Goal: Navigation & Orientation: Find specific page/section

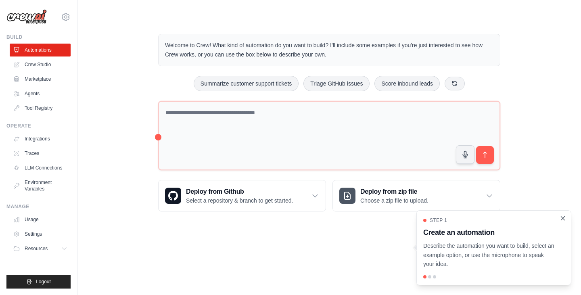
click at [562, 220] on icon "Close walkthrough" at bounding box center [564, 218] width 4 height 4
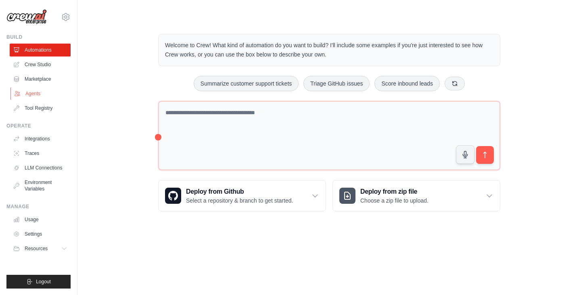
click at [34, 95] on link "Agents" at bounding box center [40, 93] width 61 height 13
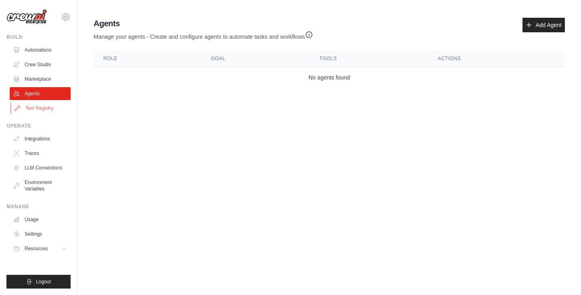
click at [44, 111] on link "Tool Registry" at bounding box center [40, 108] width 61 height 13
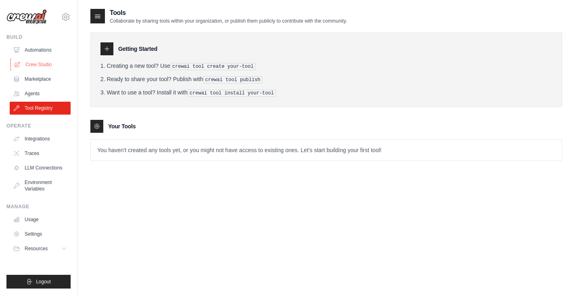
click at [50, 58] on link "Crew Studio" at bounding box center [40, 64] width 61 height 13
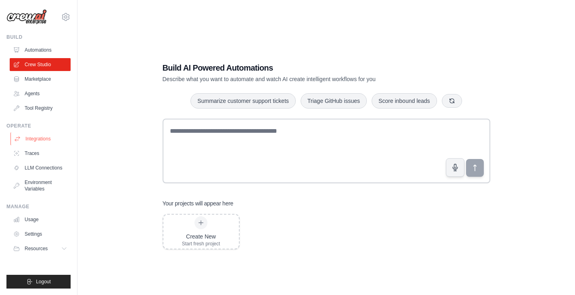
click at [21, 144] on link "Integrations" at bounding box center [40, 138] width 61 height 13
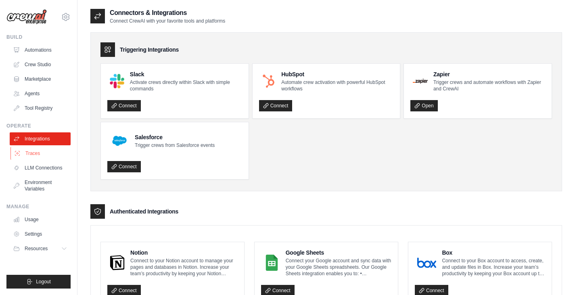
click at [49, 157] on link "Traces" at bounding box center [40, 153] width 61 height 13
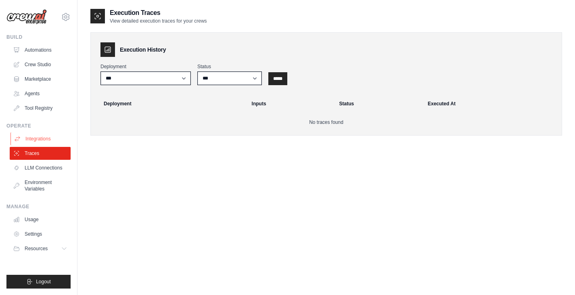
click at [37, 136] on link "Integrations" at bounding box center [40, 138] width 61 height 13
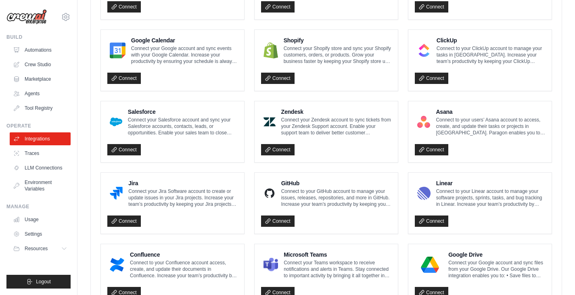
scroll to position [463, 0]
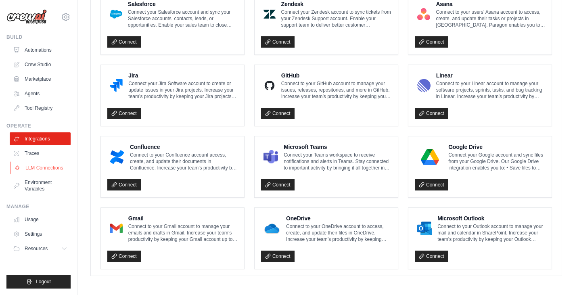
click at [31, 165] on link "LLM Connections" at bounding box center [40, 168] width 61 height 13
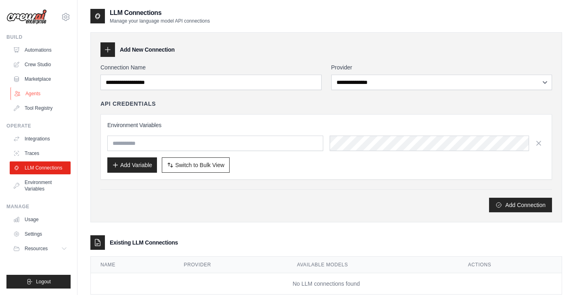
click at [37, 98] on link "Agents" at bounding box center [40, 93] width 61 height 13
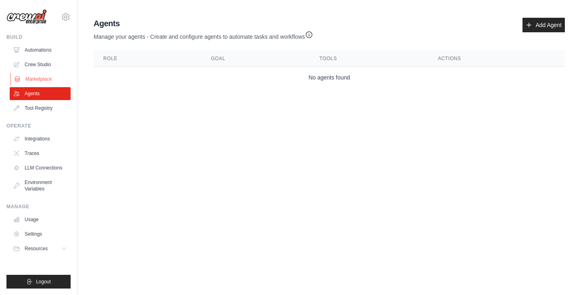
click at [40, 77] on link "Marketplace" at bounding box center [40, 79] width 61 height 13
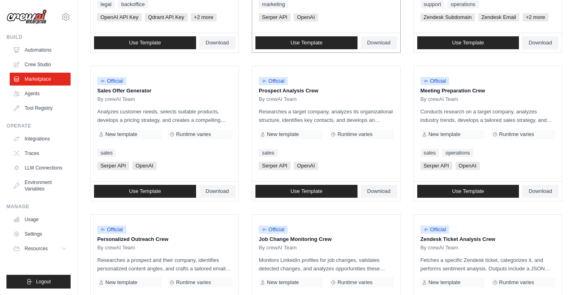
scroll to position [193, 0]
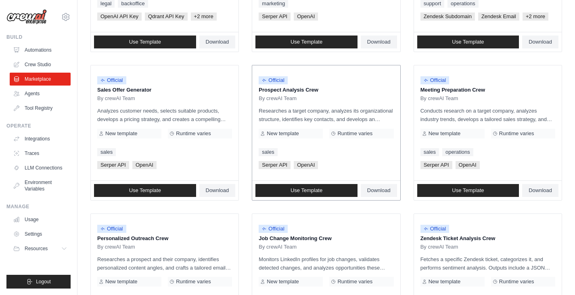
click at [330, 95] on div "Official Prospect Analysis Crew By crewAI Team" at bounding box center [326, 87] width 135 height 30
click at [323, 185] on link "Use Template" at bounding box center [307, 190] width 102 height 13
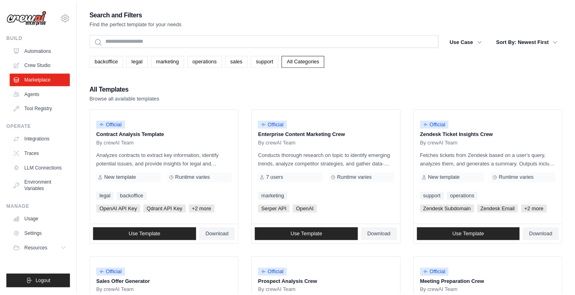
scroll to position [193, 0]
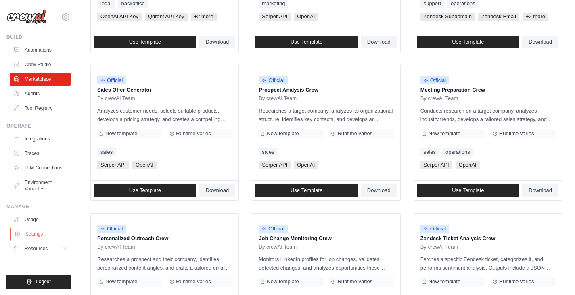
click at [36, 229] on link "Settings" at bounding box center [40, 234] width 61 height 13
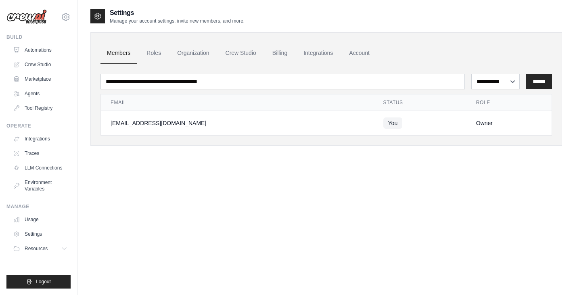
click at [374, 130] on td "You" at bounding box center [420, 123] width 93 height 25
click at [44, 56] on link "Automations" at bounding box center [40, 50] width 61 height 13
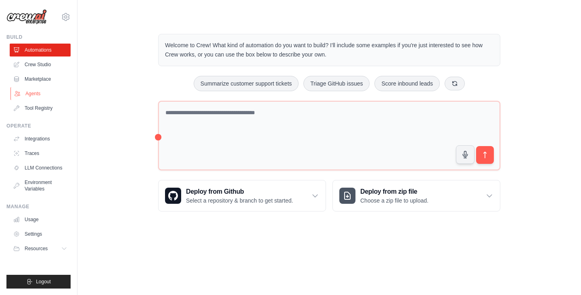
click at [31, 88] on link "Agents" at bounding box center [40, 93] width 61 height 13
